Goal: Find specific page/section: Find specific page/section

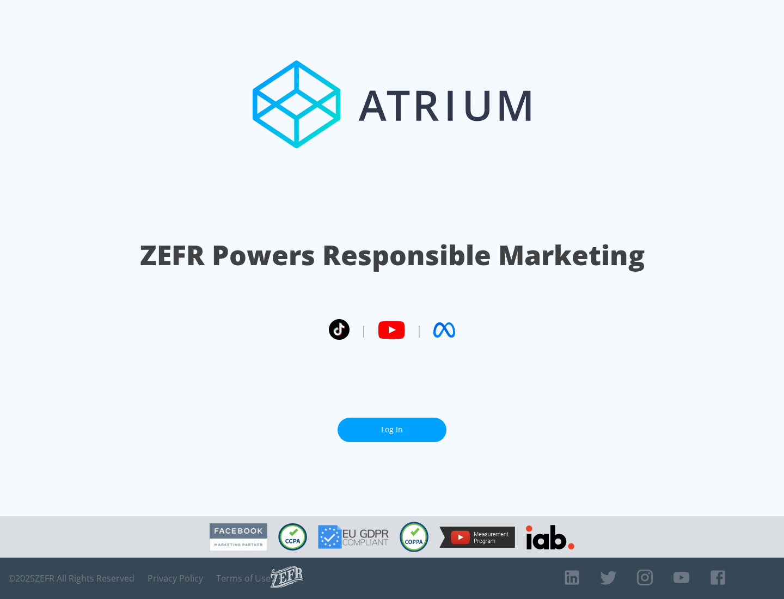
click at [392, 430] on link "Log In" at bounding box center [392, 430] width 109 height 25
